Goal: Navigation & Orientation: Find specific page/section

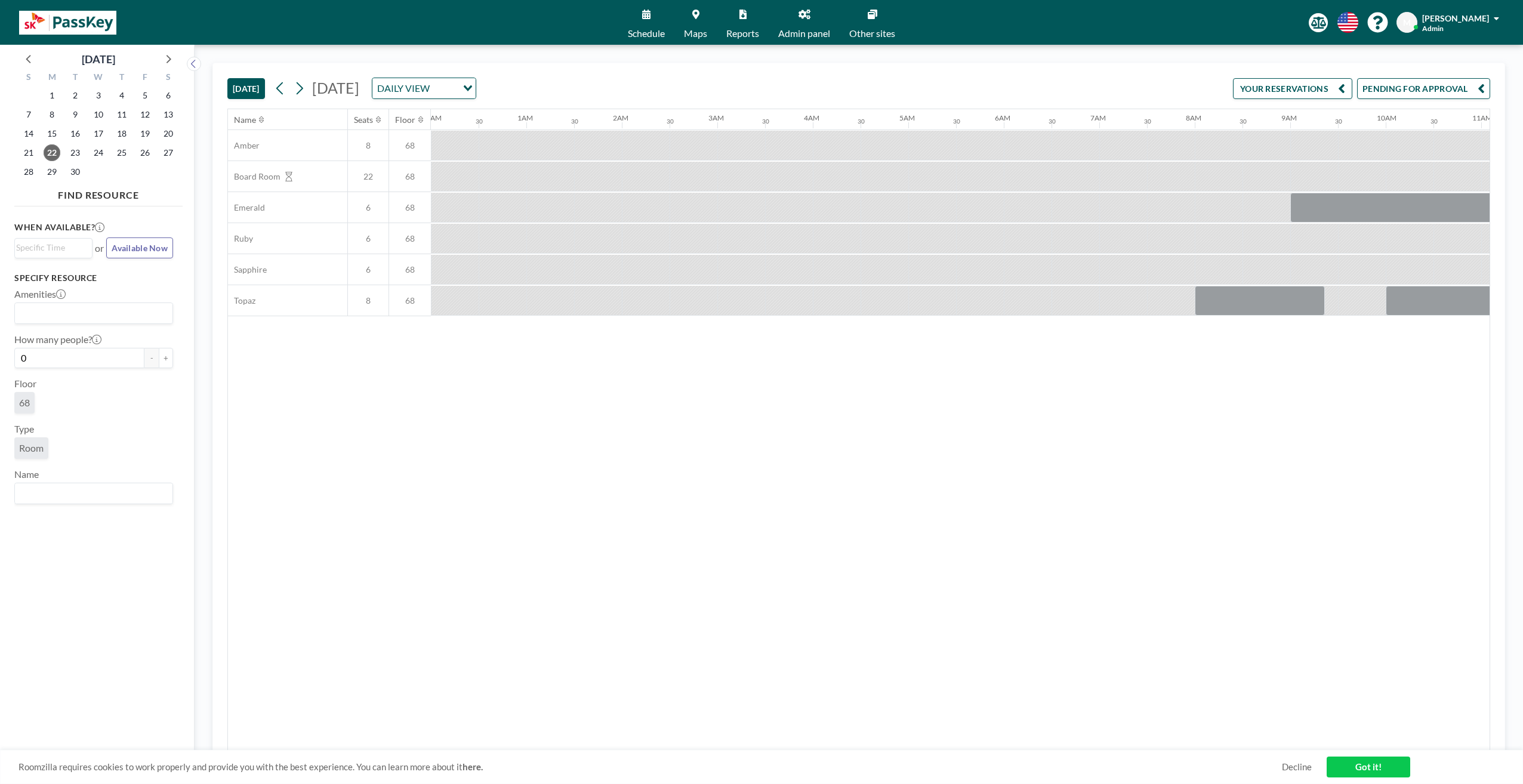
scroll to position [0, 1193]
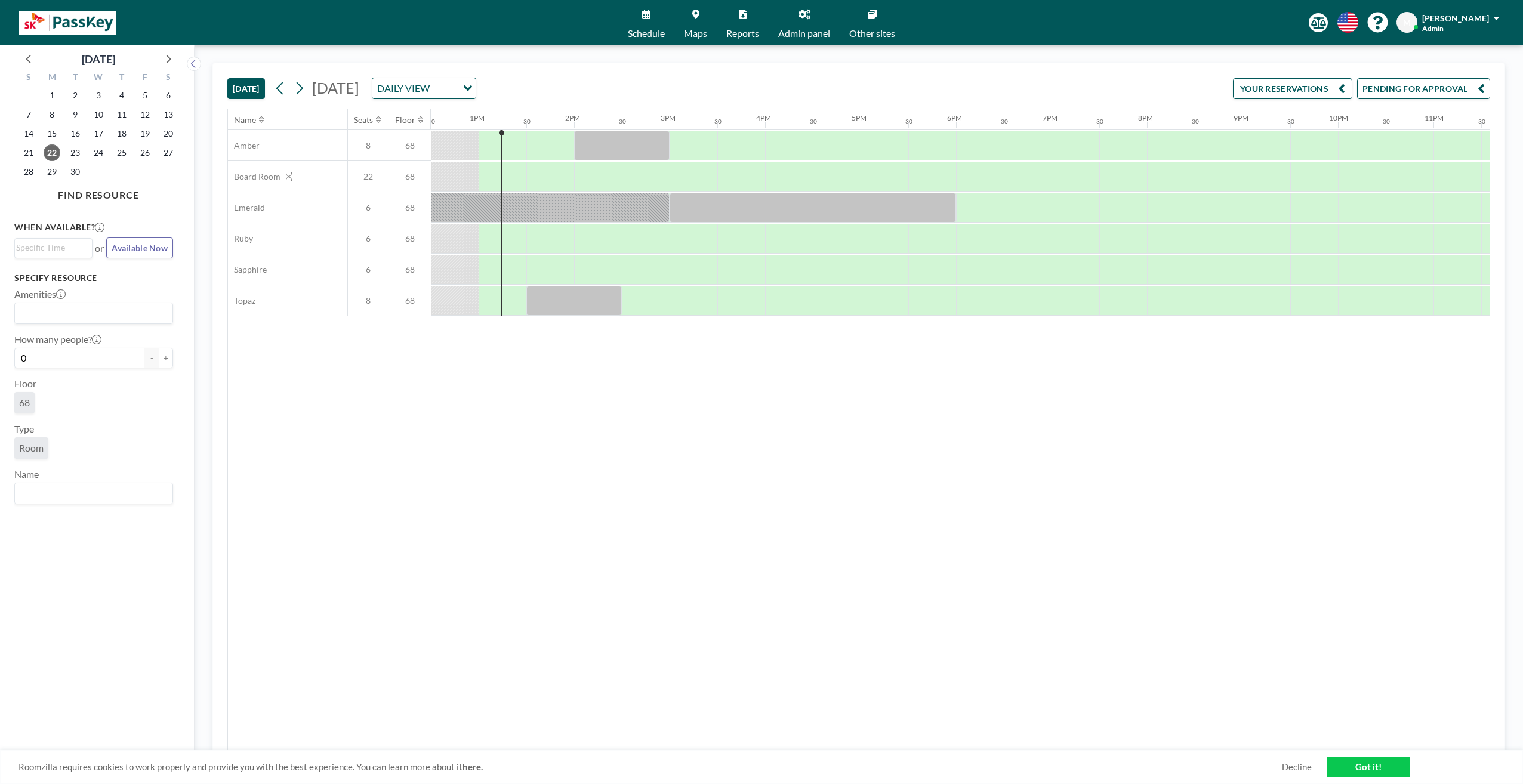
click at [1488, 26] on div "Chaerim [PERSON_NAME]" at bounding box center [1461, 22] width 77 height 21
click at [1482, 17] on span "[PERSON_NAME]" at bounding box center [1456, 18] width 67 height 10
click at [1440, 29] on span "Admin" at bounding box center [1433, 28] width 21 height 9
click at [50, 24] on img at bounding box center [68, 23] width 97 height 24
click at [1325, 26] on icon at bounding box center [1319, 23] width 15 height 12
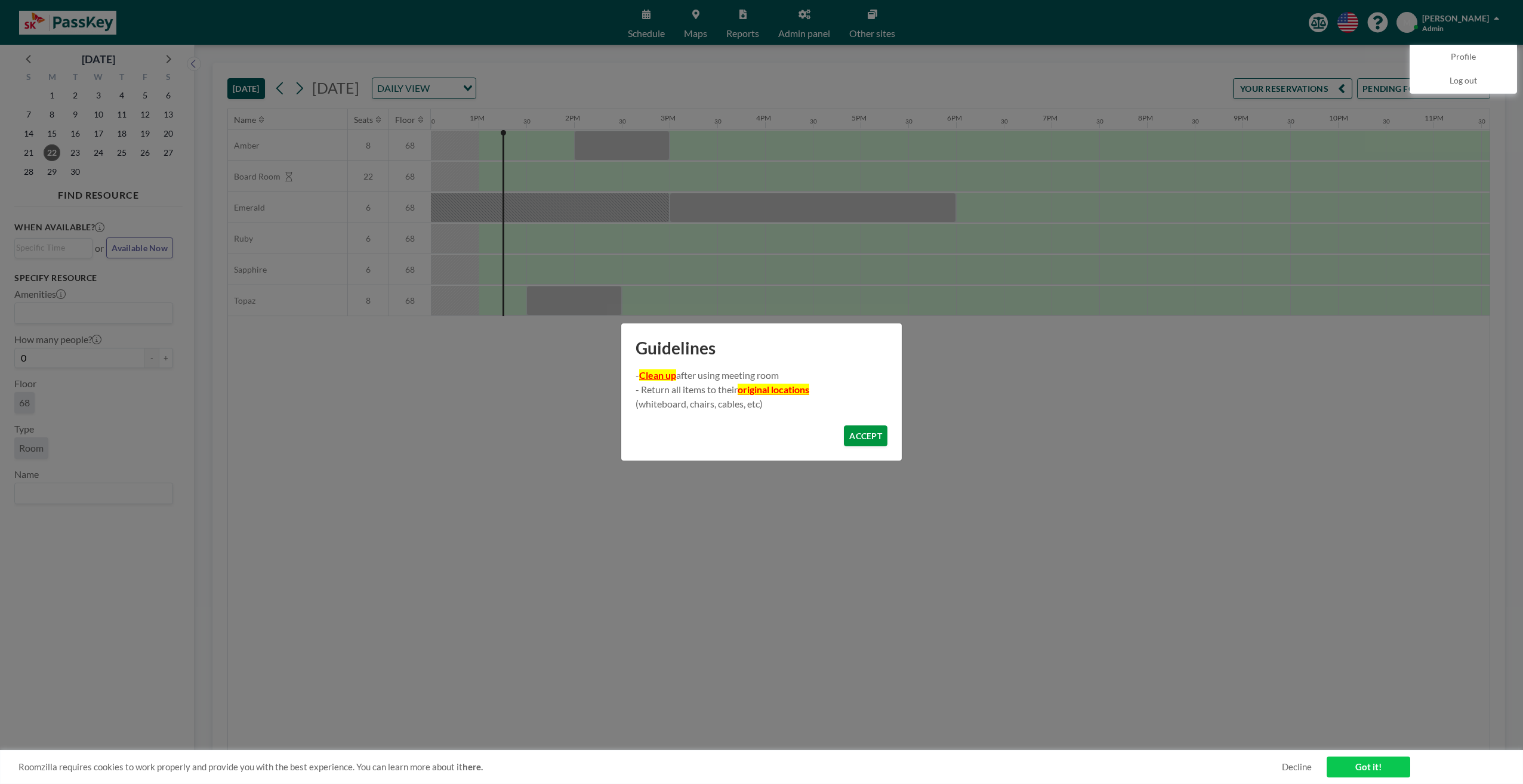
click at [881, 438] on button "ACCEPT" at bounding box center [865, 435] width 43 height 21
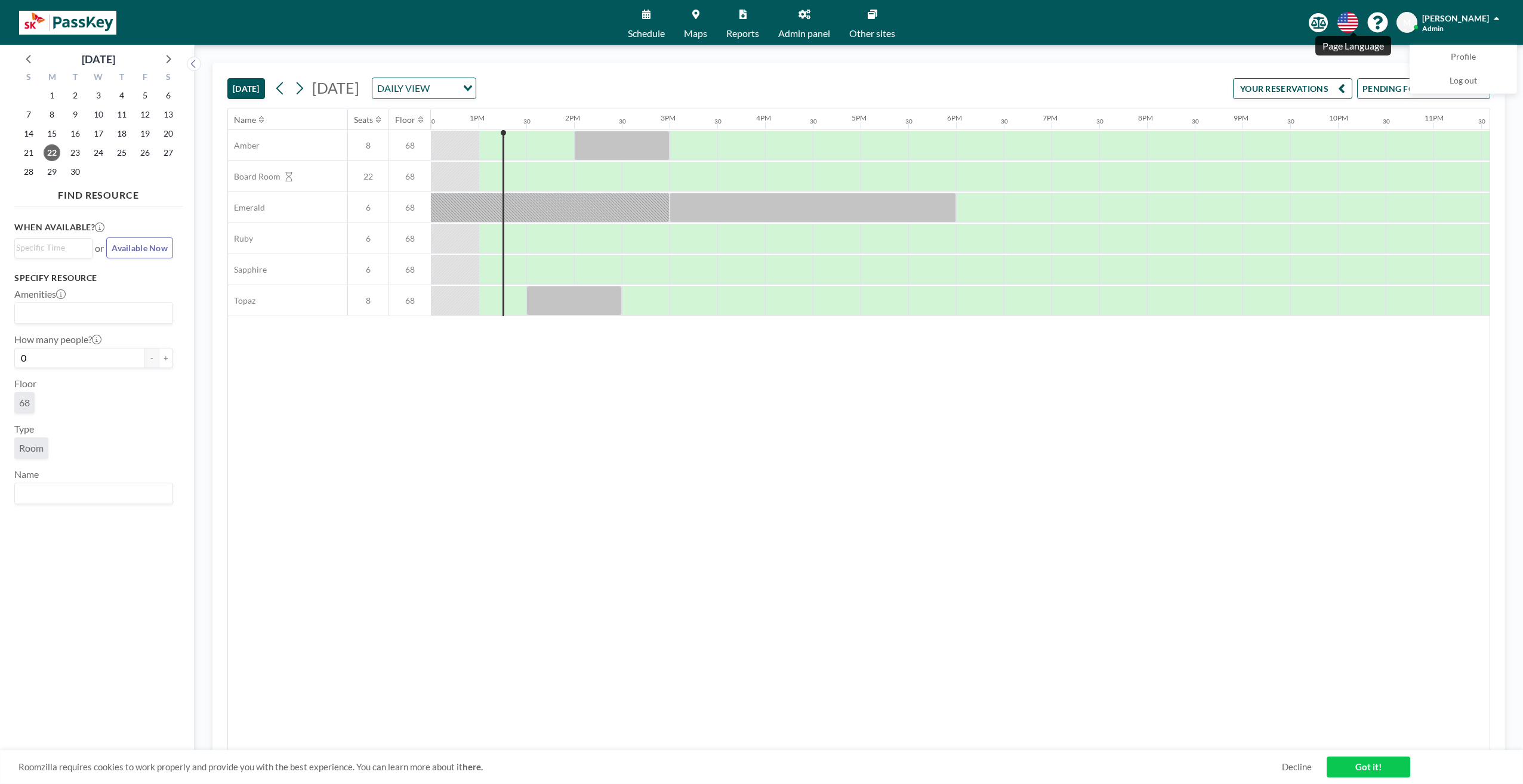
click at [1355, 27] on icon at bounding box center [1348, 22] width 21 height 21
click at [1383, 21] on div at bounding box center [762, 392] width 1523 height 784
click at [1388, 21] on icon at bounding box center [1378, 23] width 21 height 21
click at [1407, 22] on span "M" at bounding box center [1407, 22] width 21 height 21
click at [1411, 24] on span "M" at bounding box center [1407, 22] width 8 height 11
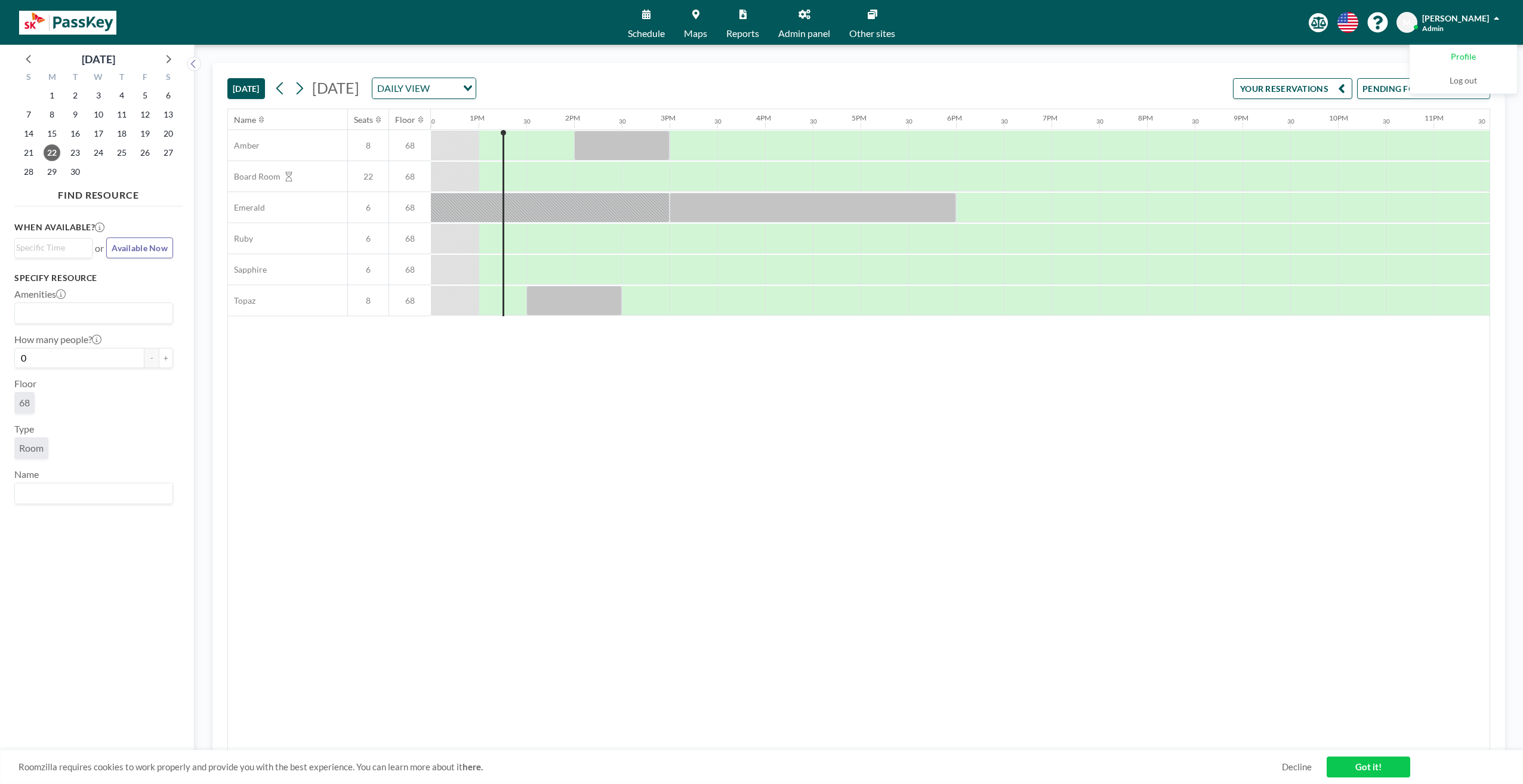
click at [1479, 55] on link "Profile" at bounding box center [1463, 57] width 106 height 24
click at [808, 13] on icon at bounding box center [804, 14] width 12 height 10
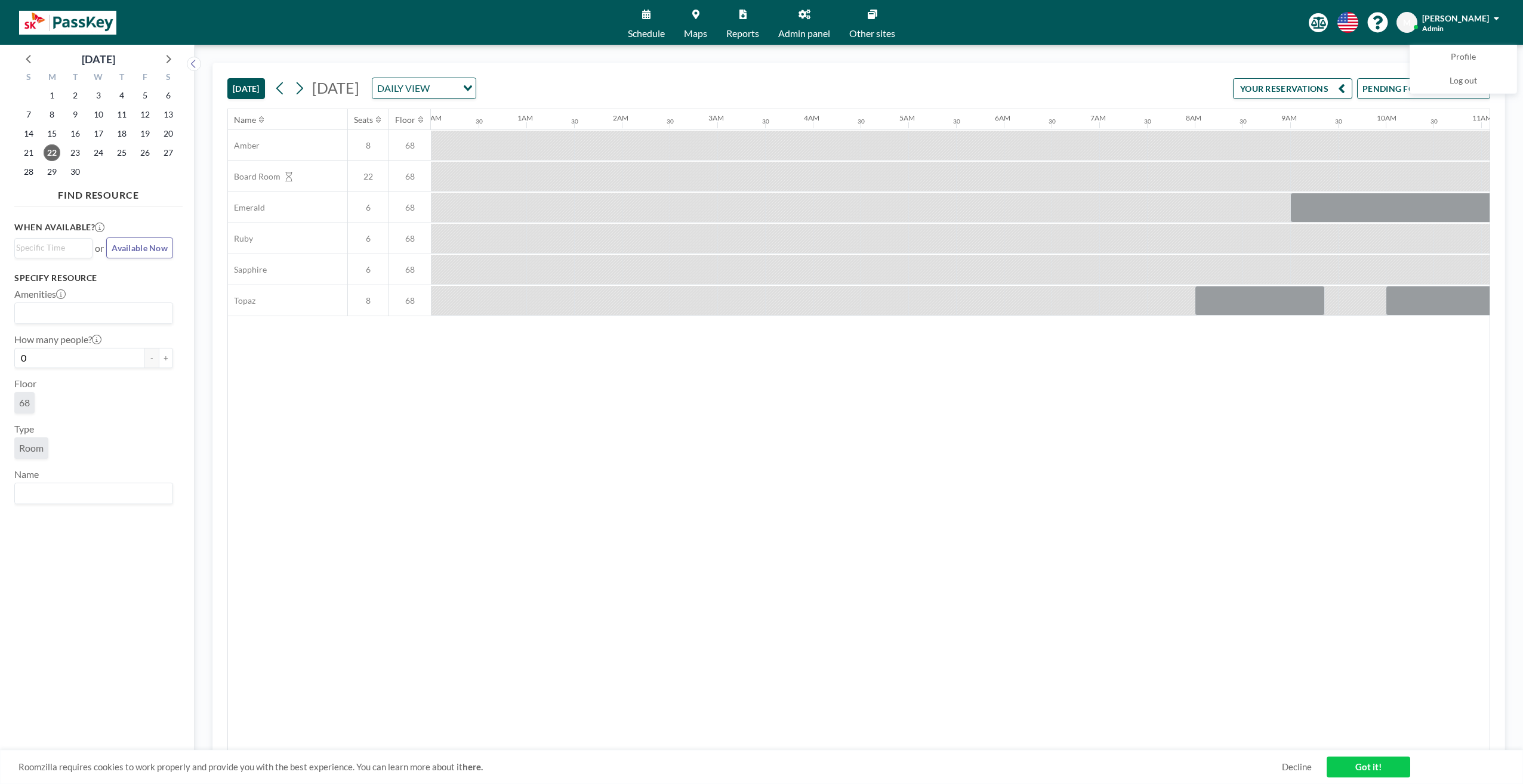
scroll to position [0, 1234]
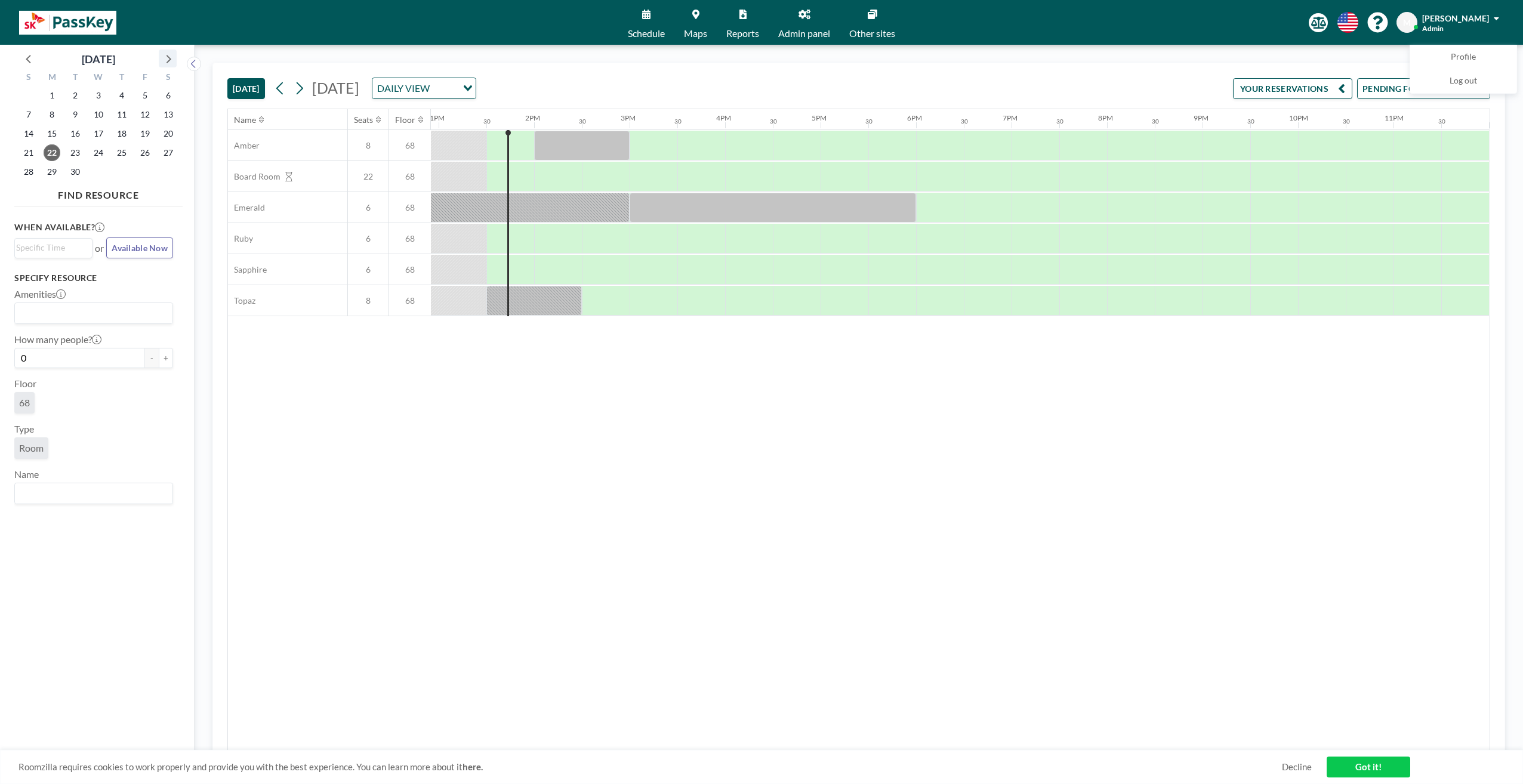
click at [168, 58] on icon at bounding box center [167, 58] width 15 height 15
click at [76, 114] on span "7" at bounding box center [75, 114] width 17 height 17
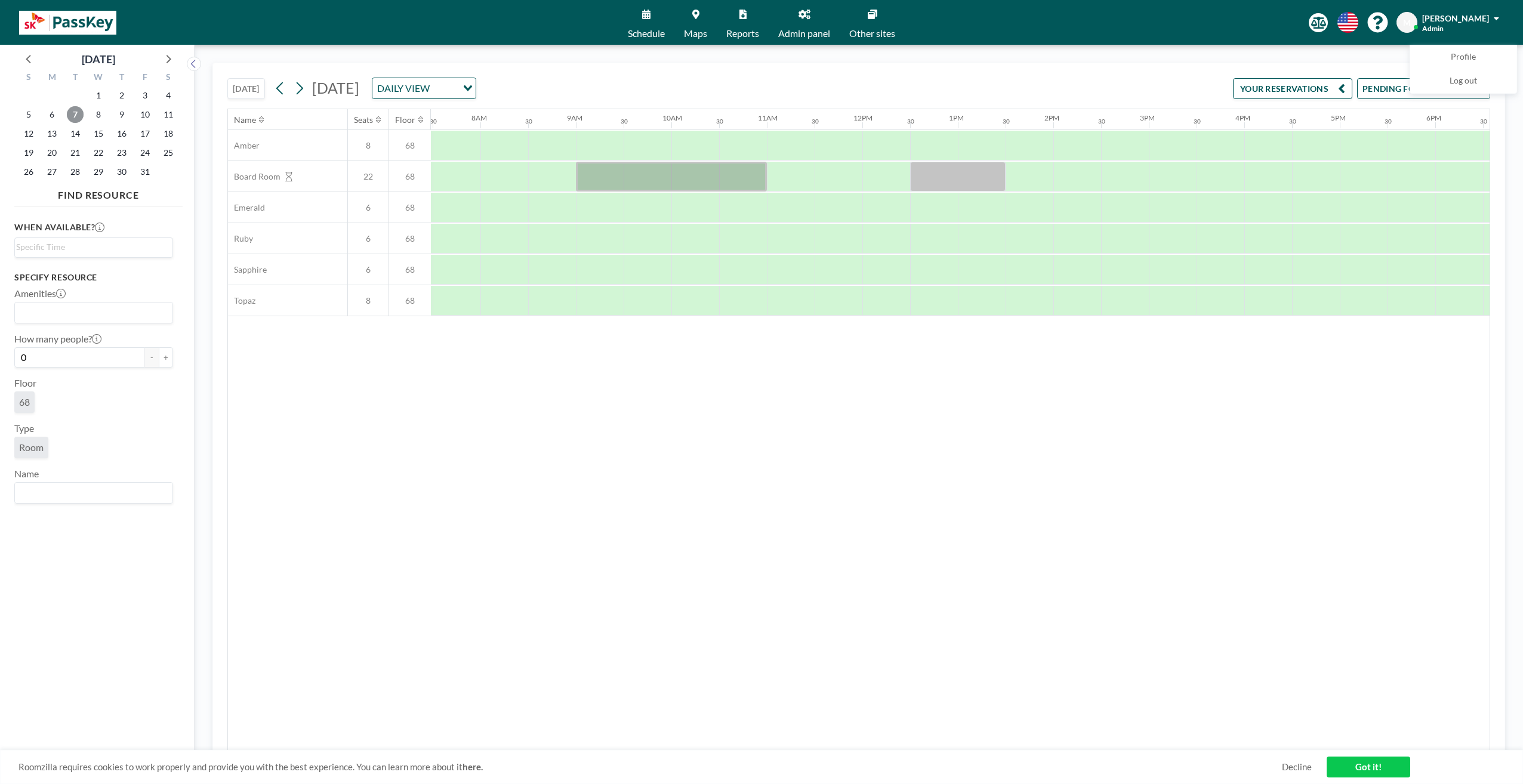
scroll to position [0, 717]
click at [589, 164] on div at bounding box center [669, 176] width 191 height 29
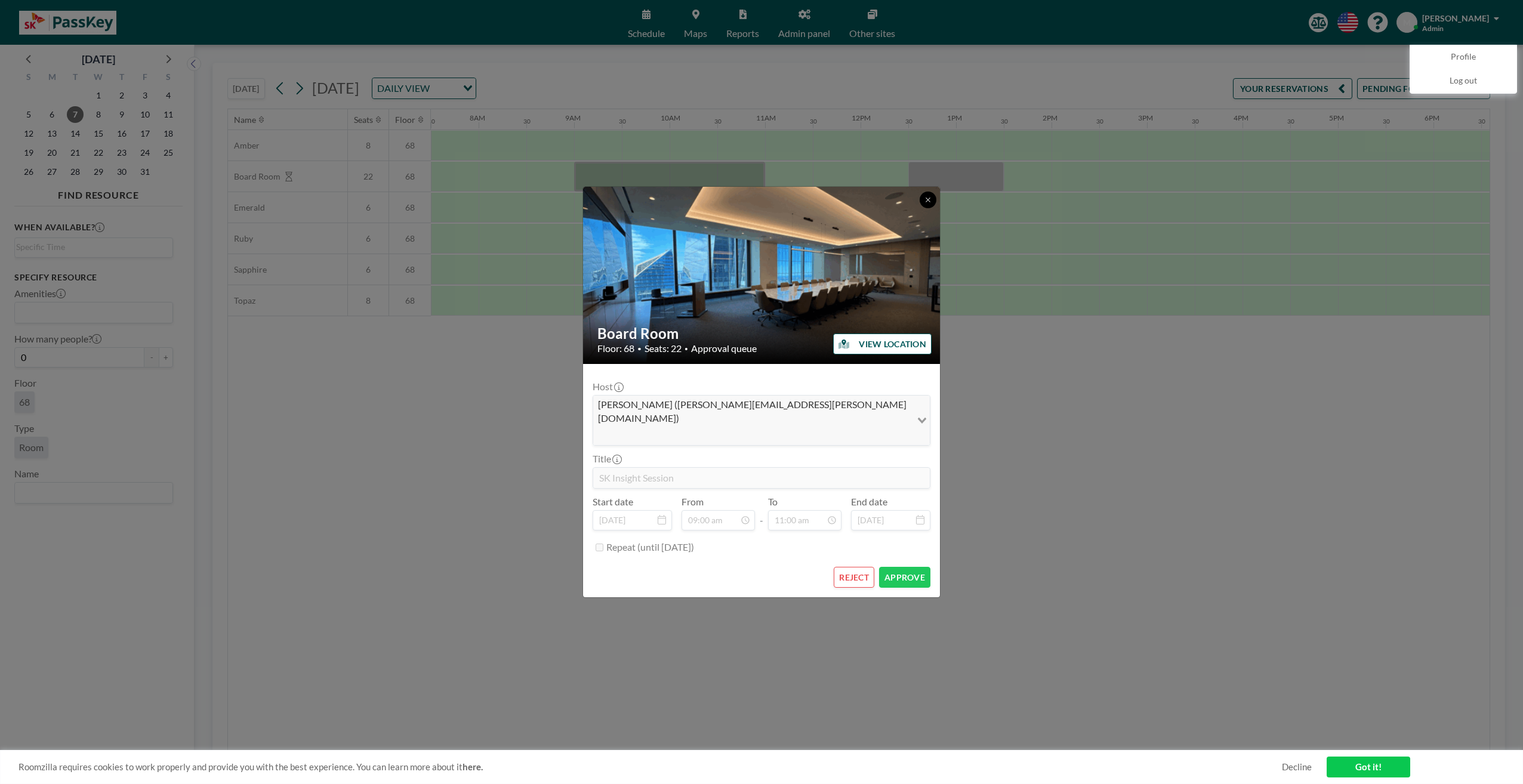
click at [927, 203] on icon at bounding box center [928, 200] width 7 height 7
